Goal: Navigation & Orientation: Go to known website

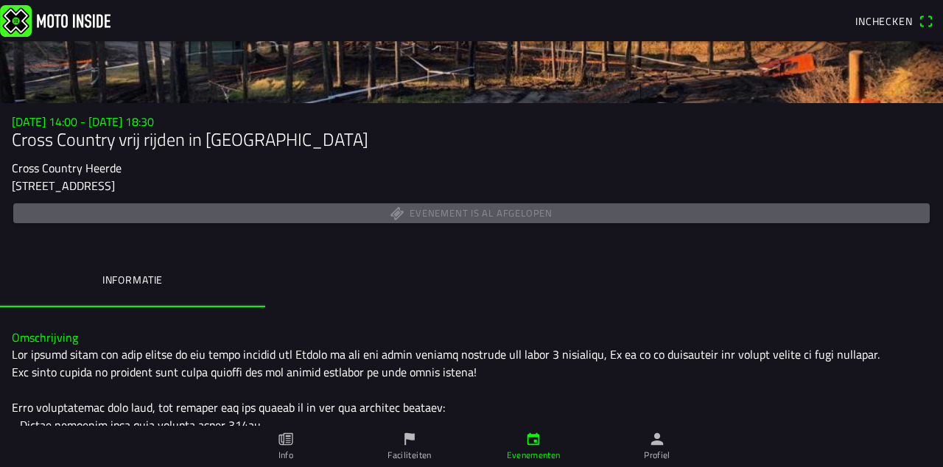
scroll to position [81, 0]
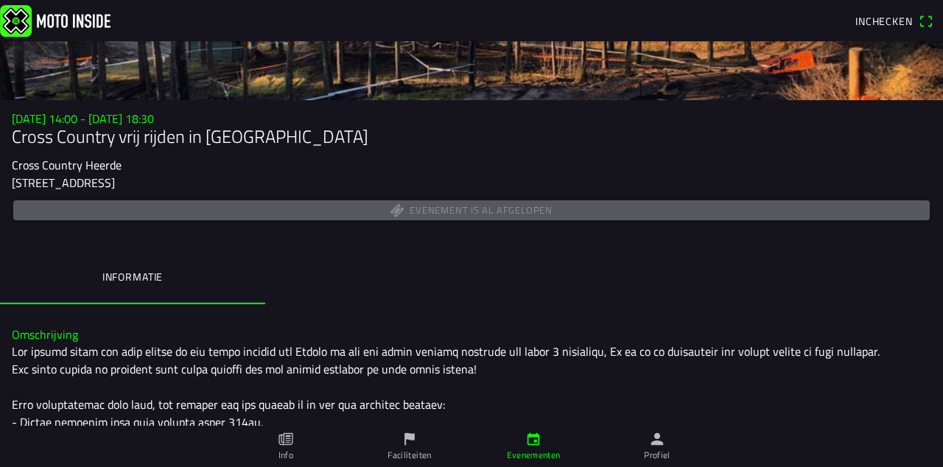
click at [111, 285] on ion-label "Informatie" at bounding box center [132, 277] width 60 height 16
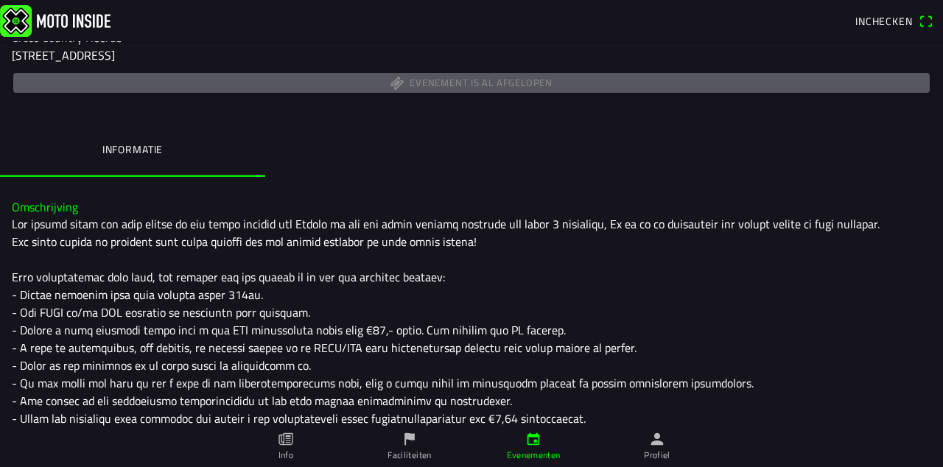
scroll to position [212, 0]
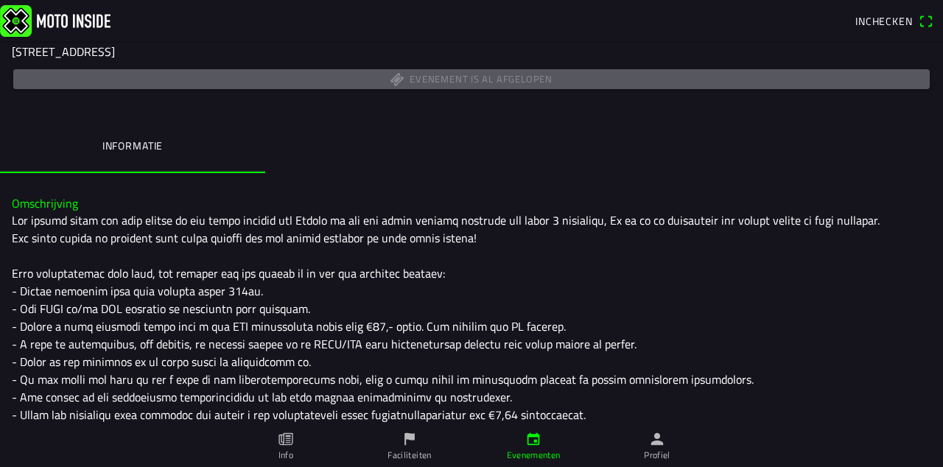
click at [666, 442] on link "Profiel" at bounding box center [657, 446] width 124 height 41
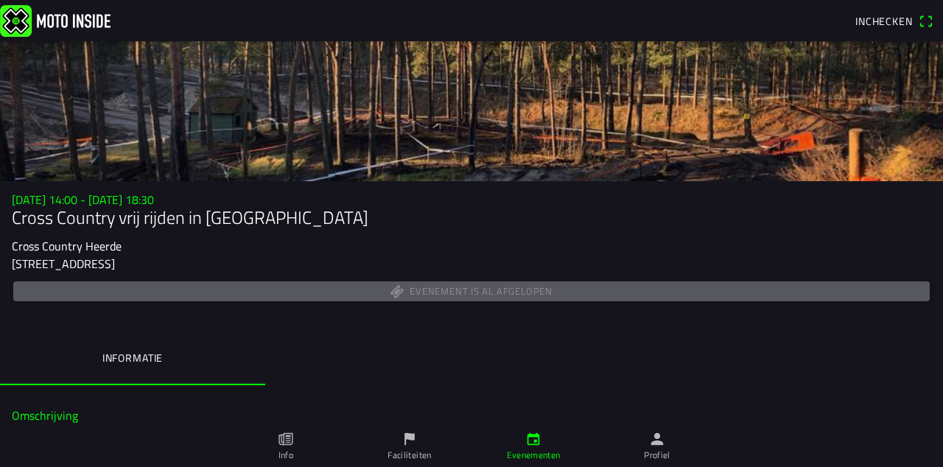
click at [47, 21] on img at bounding box center [55, 20] width 111 height 32
